Goal: Browse casually

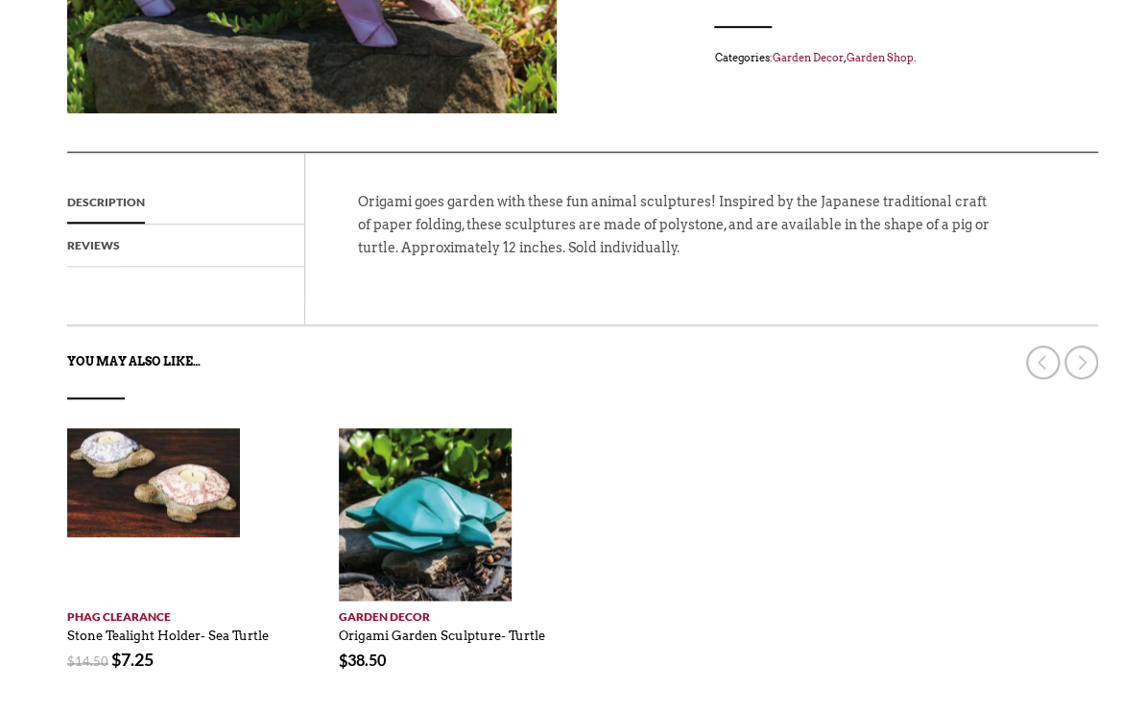
scroll to position [576, 0]
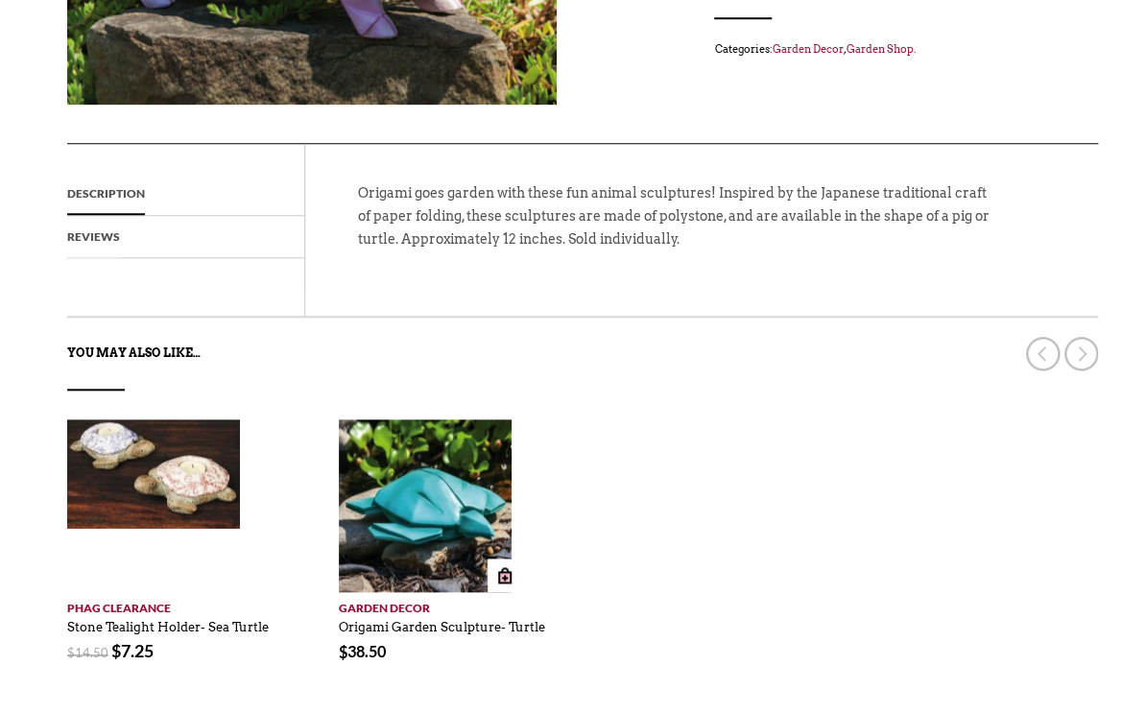
click at [404, 507] on img at bounding box center [425, 506] width 173 height 173
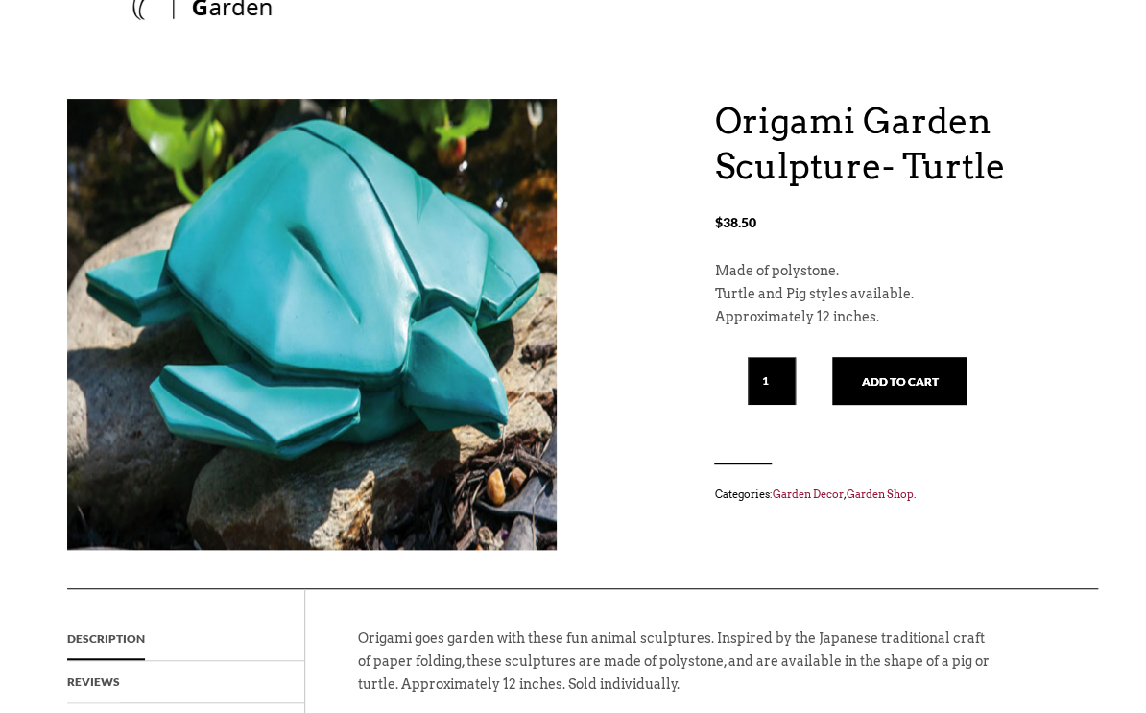
scroll to position [115, 0]
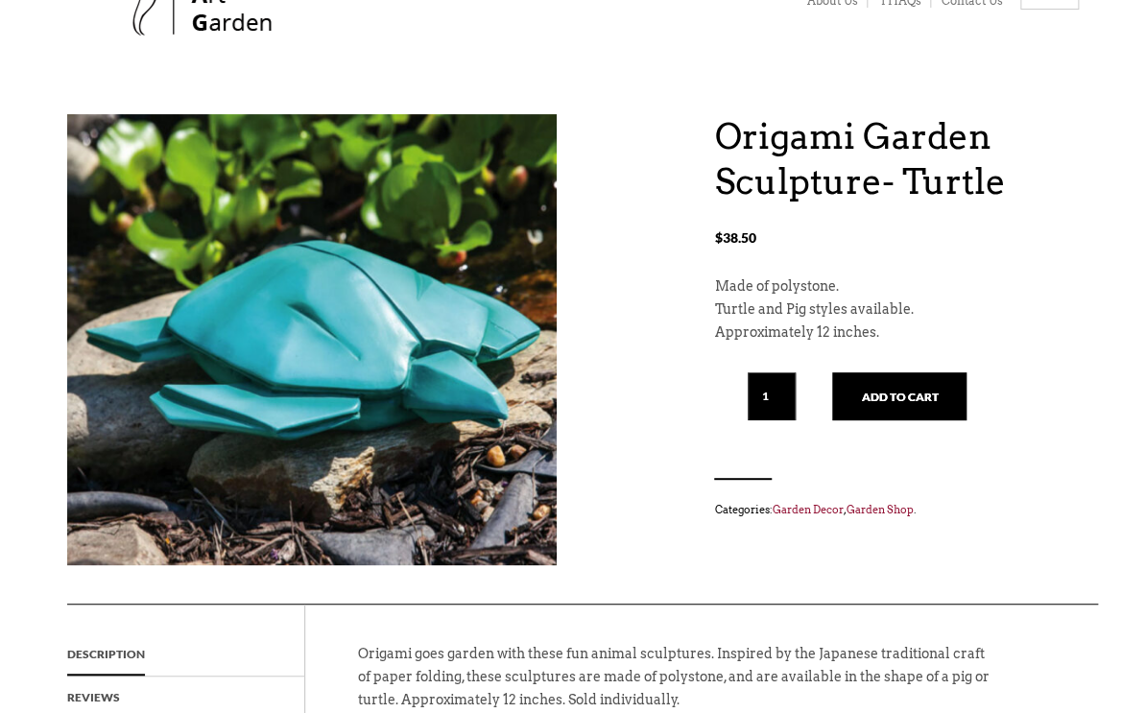
click at [652, 505] on div "Origami Garden Sculpture- Turtle $ 38.50 Origami Garden Sculpture- Turtle $ 38.…" at bounding box center [573, 359] width 1013 height 490
